Goal: Navigation & Orientation: Find specific page/section

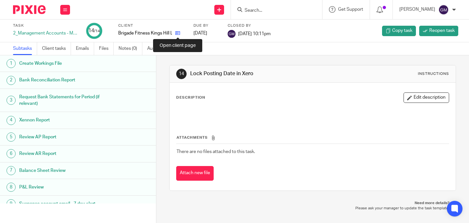
click at [179, 33] on icon at bounding box center [177, 33] width 5 height 5
click at [178, 34] on icon at bounding box center [177, 33] width 5 height 5
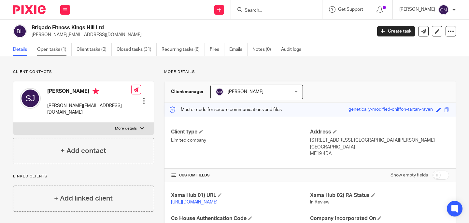
click at [56, 51] on link "Open tasks (1)" at bounding box center [54, 49] width 35 height 13
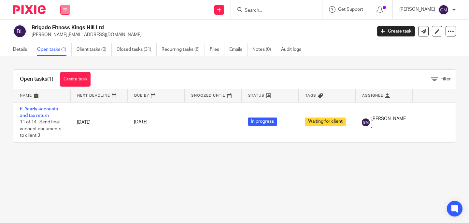
click at [66, 12] on button at bounding box center [65, 10] width 10 height 10
click at [65, 58] on link "Team" at bounding box center [61, 59] width 11 height 5
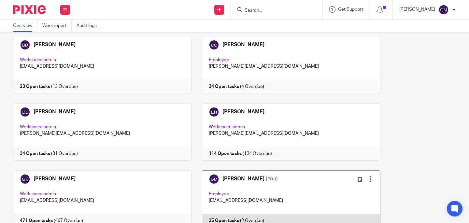
scroll to position [65, 0]
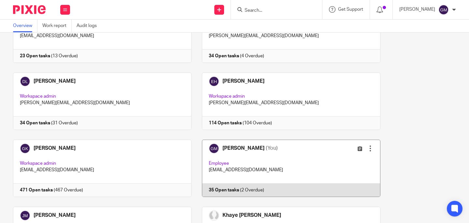
click at [286, 156] on link at bounding box center [286, 168] width 189 height 57
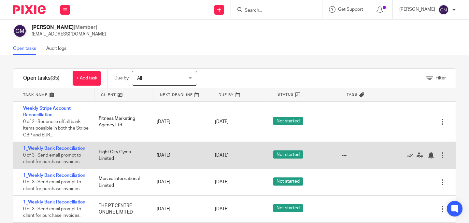
scroll to position [56, 0]
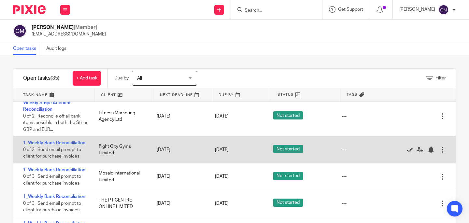
click at [407, 152] on icon at bounding box center [410, 150] width 7 height 7
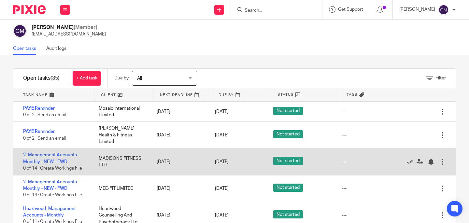
scroll to position [399, 0]
